Goal: Task Accomplishment & Management: Use online tool/utility

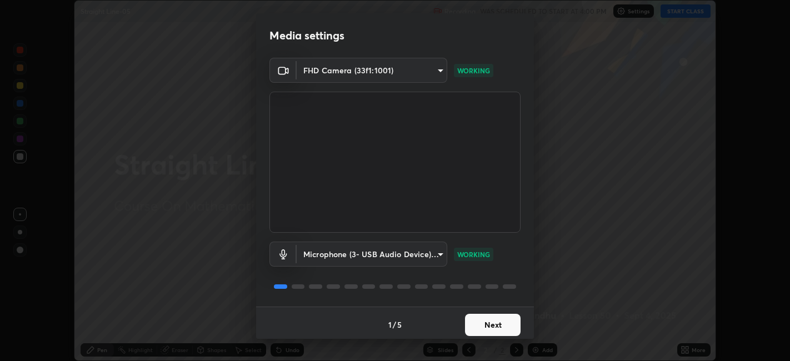
scroll to position [3, 0]
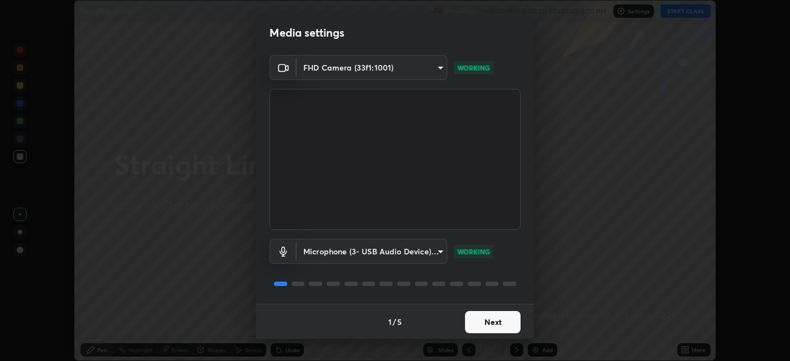
click at [512, 323] on button "Next" at bounding box center [493, 322] width 56 height 22
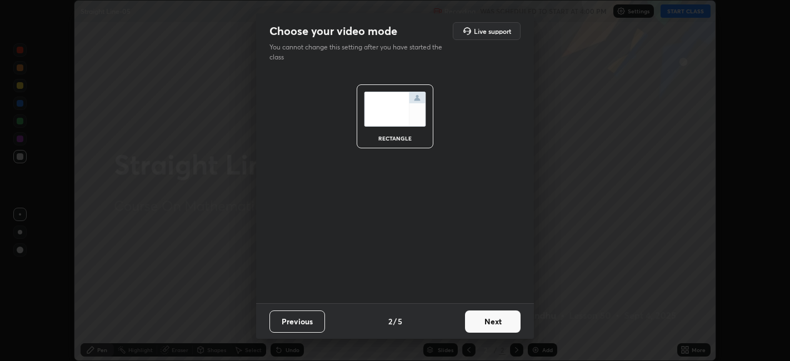
click at [506, 319] on button "Next" at bounding box center [493, 322] width 56 height 22
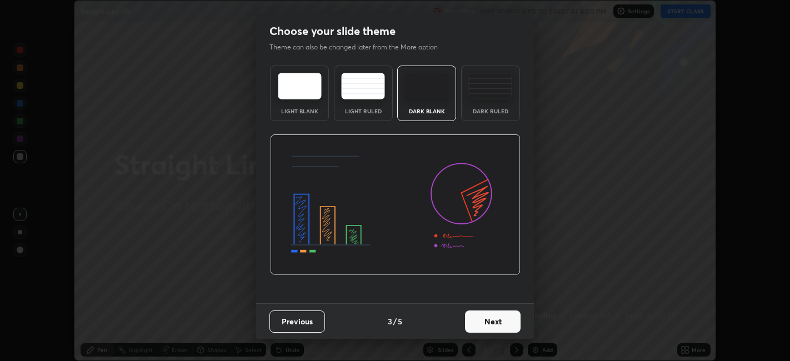
click at [507, 319] on button "Next" at bounding box center [493, 322] width 56 height 22
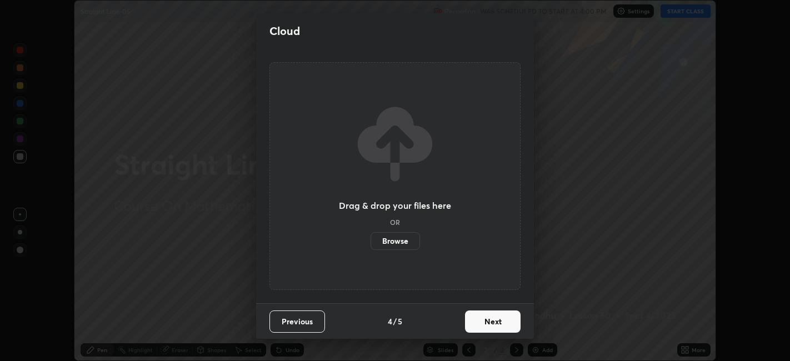
click at [510, 320] on button "Next" at bounding box center [493, 322] width 56 height 22
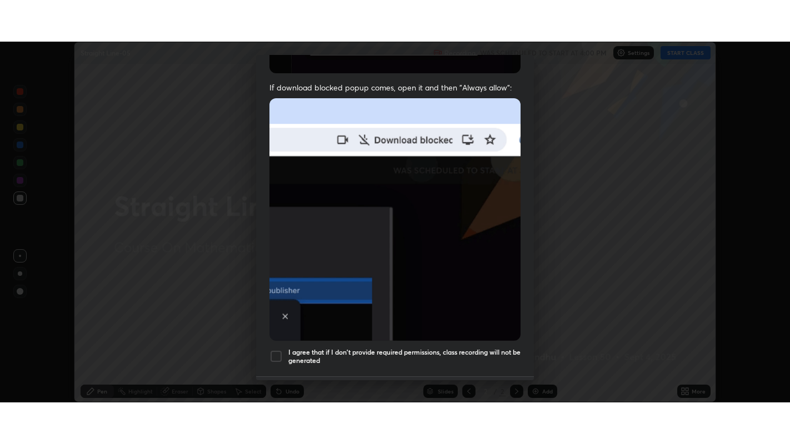
scroll to position [229, 0]
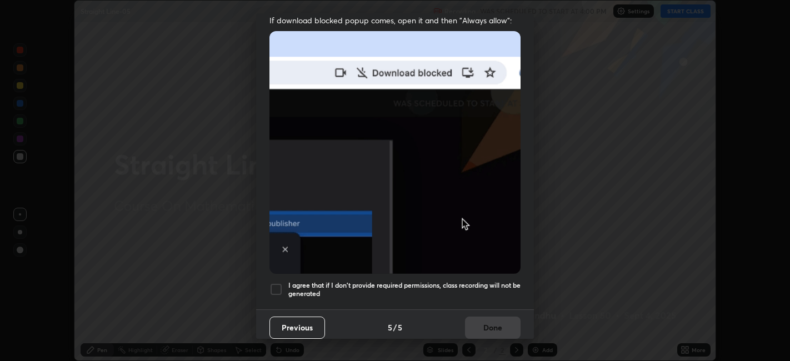
click at [515, 287] on h5 "I agree that if I don't provide required permissions, class recording will not …" at bounding box center [404, 289] width 232 height 17
click at [509, 321] on button "Done" at bounding box center [493, 328] width 56 height 22
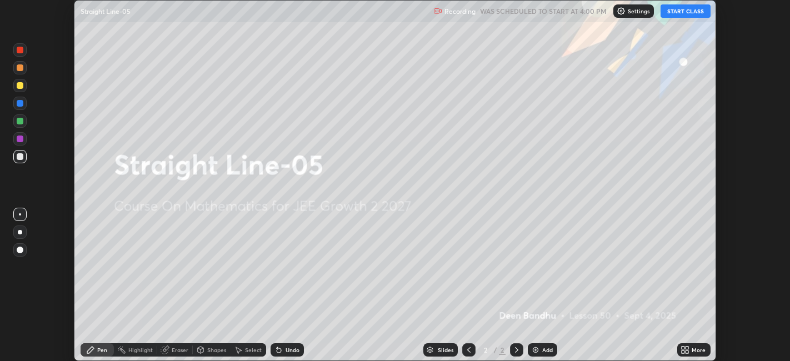
click at [686, 347] on icon at bounding box center [687, 348] width 3 height 3
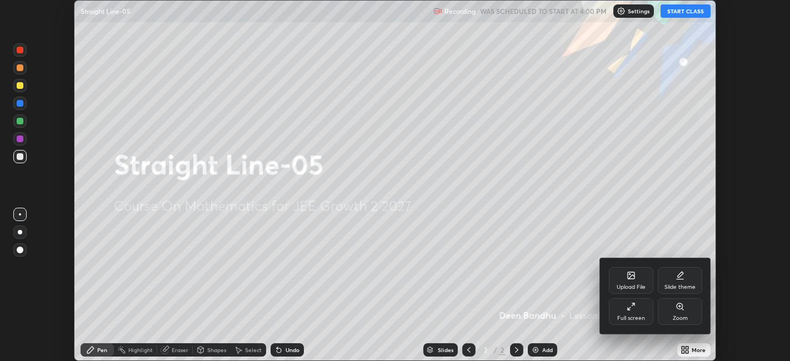
click at [629, 312] on div "Full screen" at bounding box center [631, 311] width 44 height 27
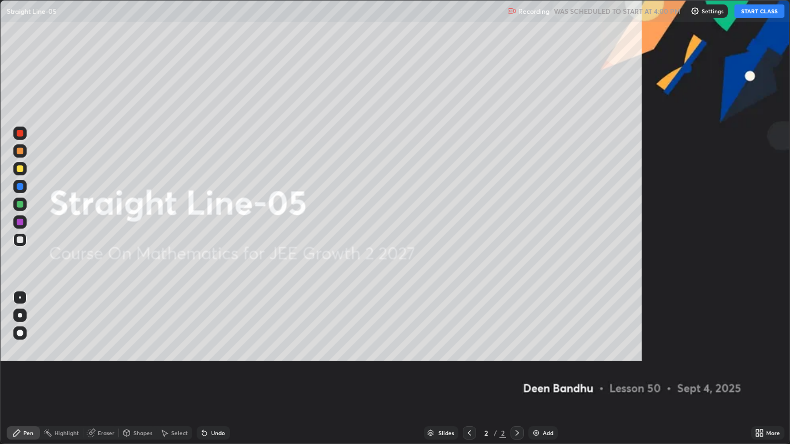
scroll to position [444, 790]
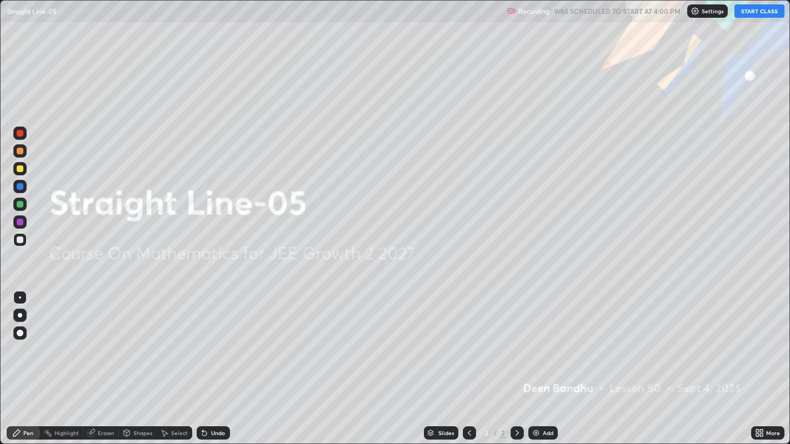
click at [764, 11] on button "START CLASS" at bounding box center [759, 10] width 50 height 13
